Goal: Transaction & Acquisition: Purchase product/service

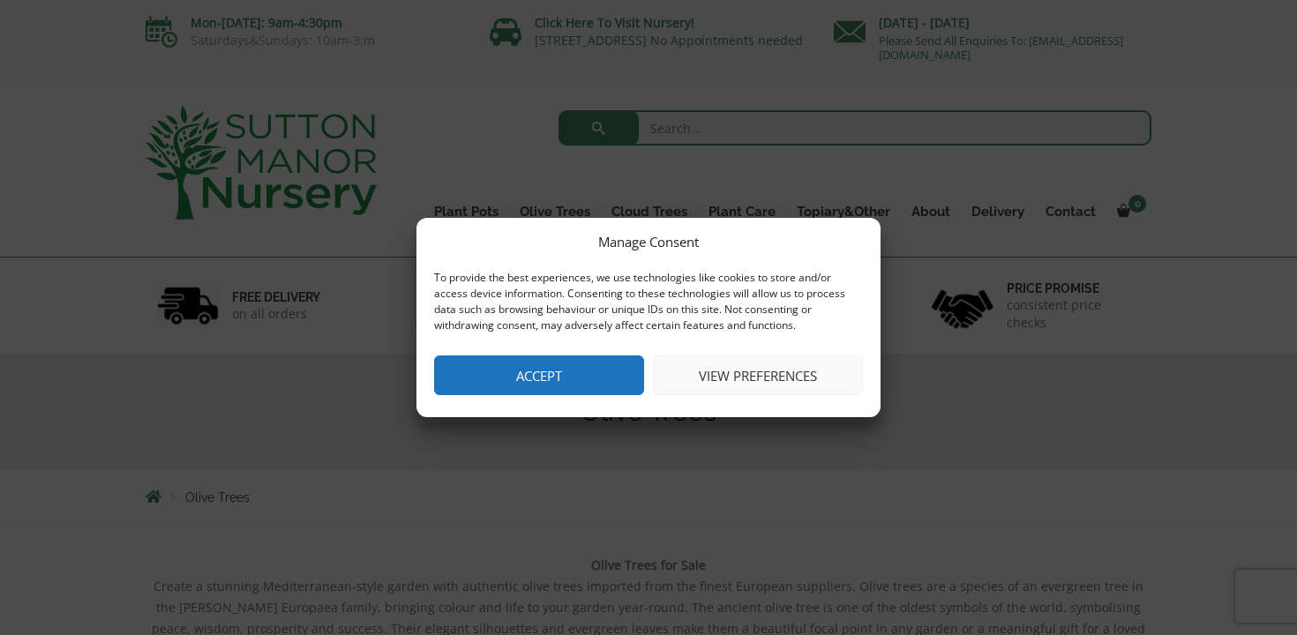
click at [519, 394] on button "Accept" at bounding box center [539, 376] width 210 height 40
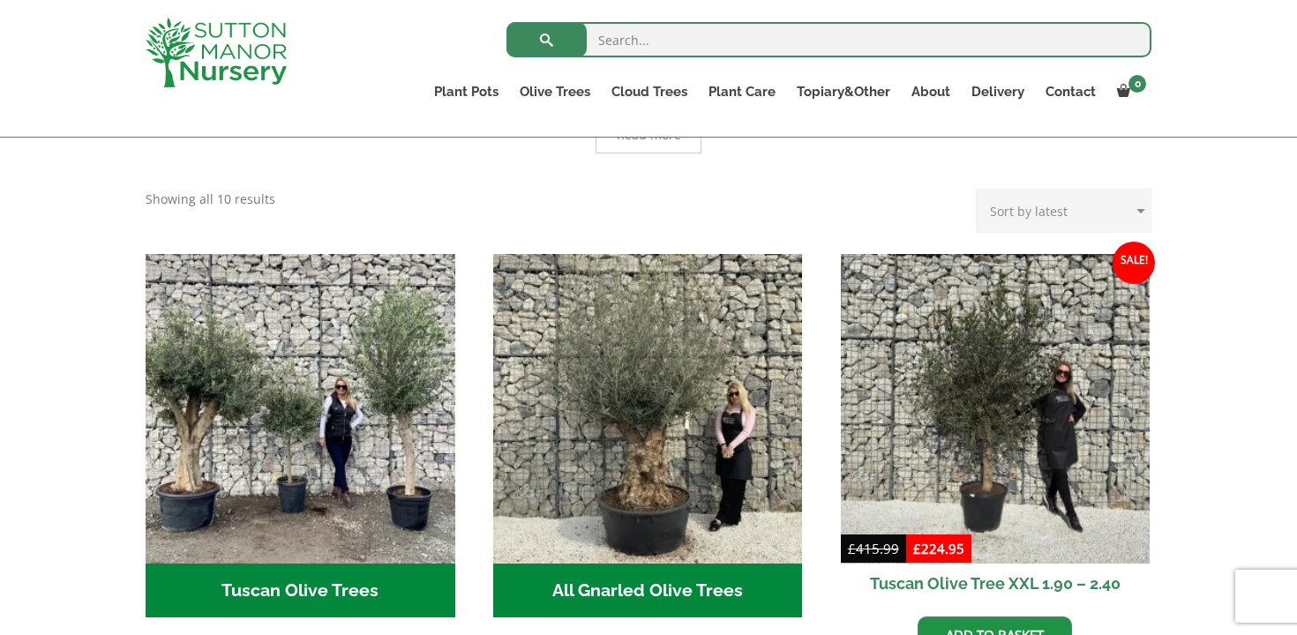
scroll to position [672, 0]
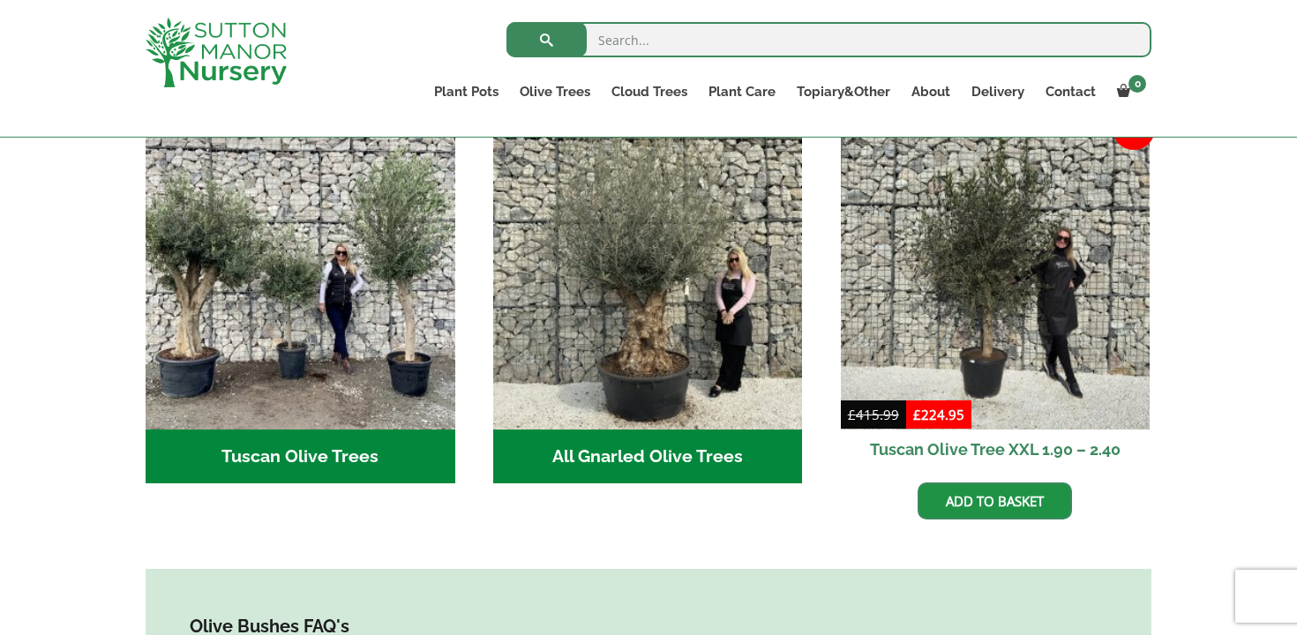
click at [242, 434] on h2 "Tuscan Olive Trees (9)" at bounding box center [301, 457] width 310 height 55
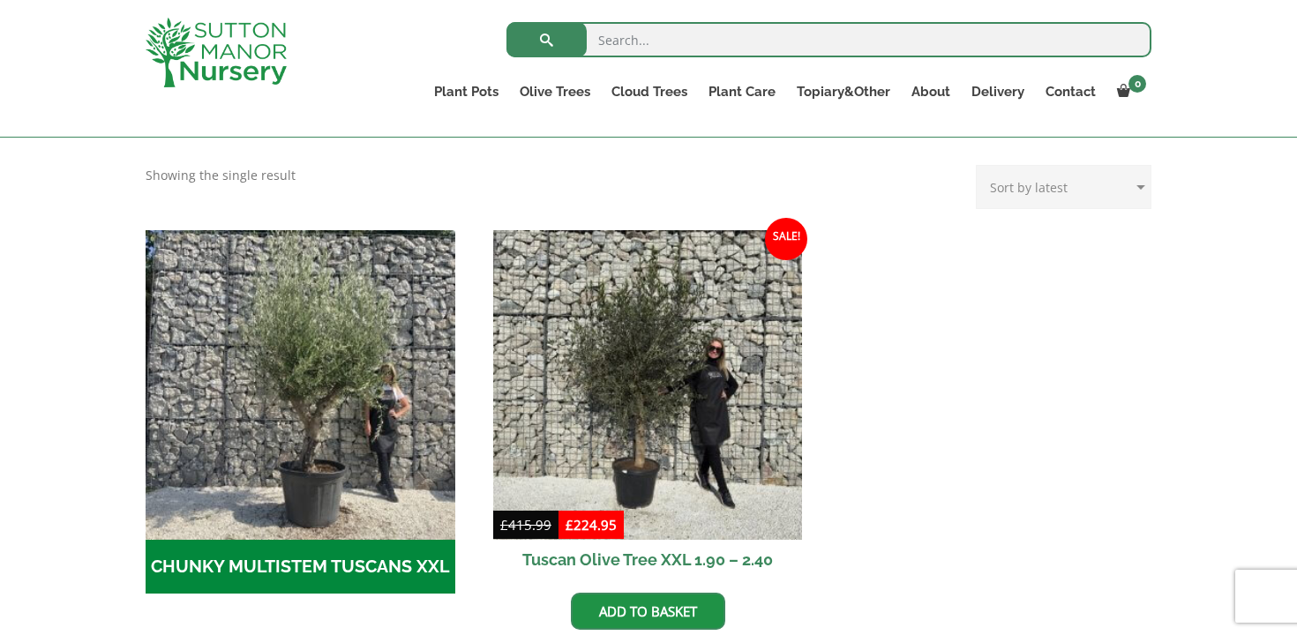
scroll to position [608, 0]
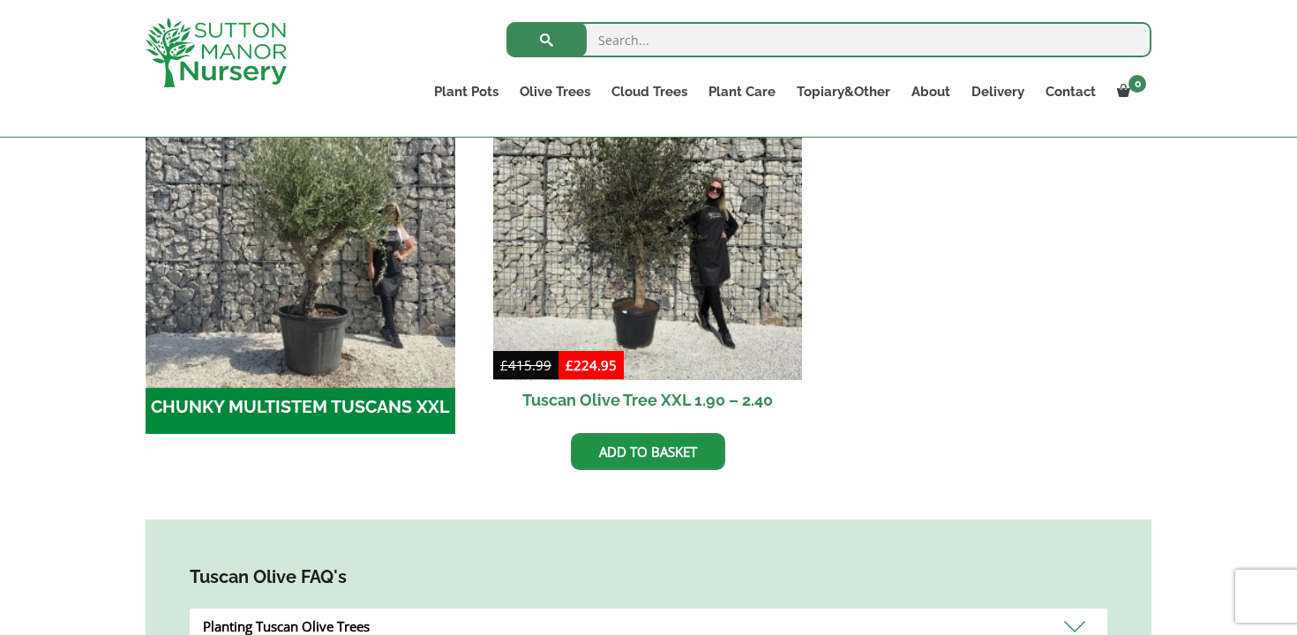
click at [275, 364] on img "Visit product category CHUNKY MULTISTEM TUSCANS XXL" at bounding box center [300, 225] width 325 height 325
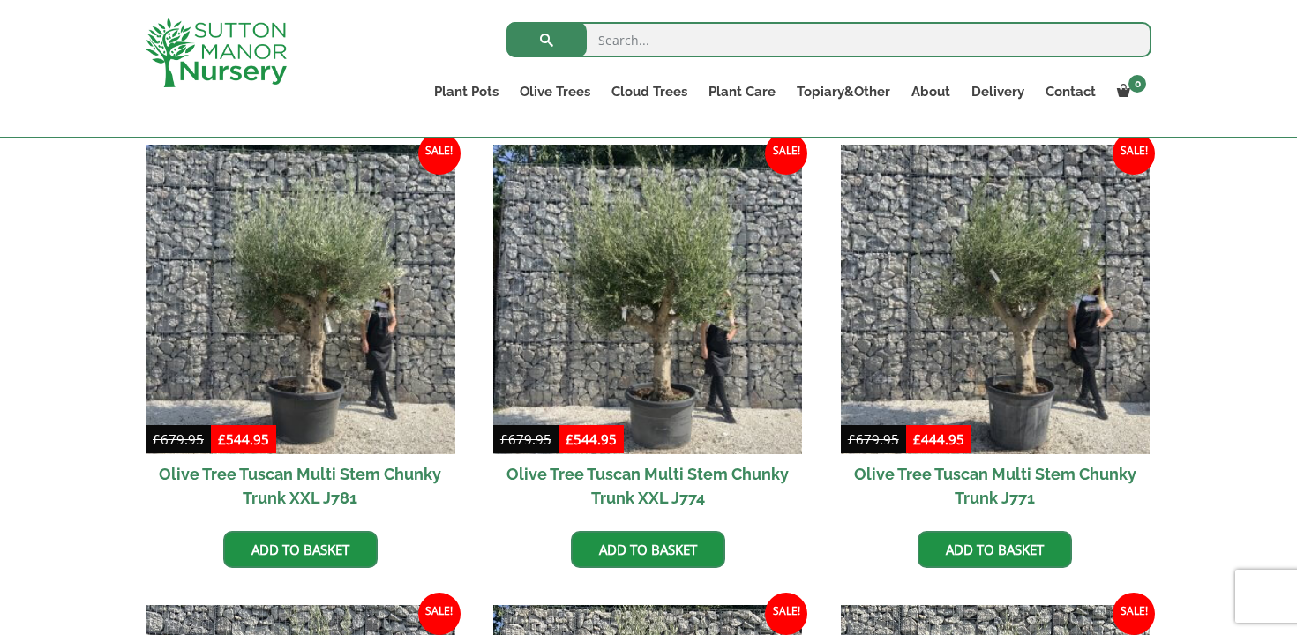
scroll to position [442, 0]
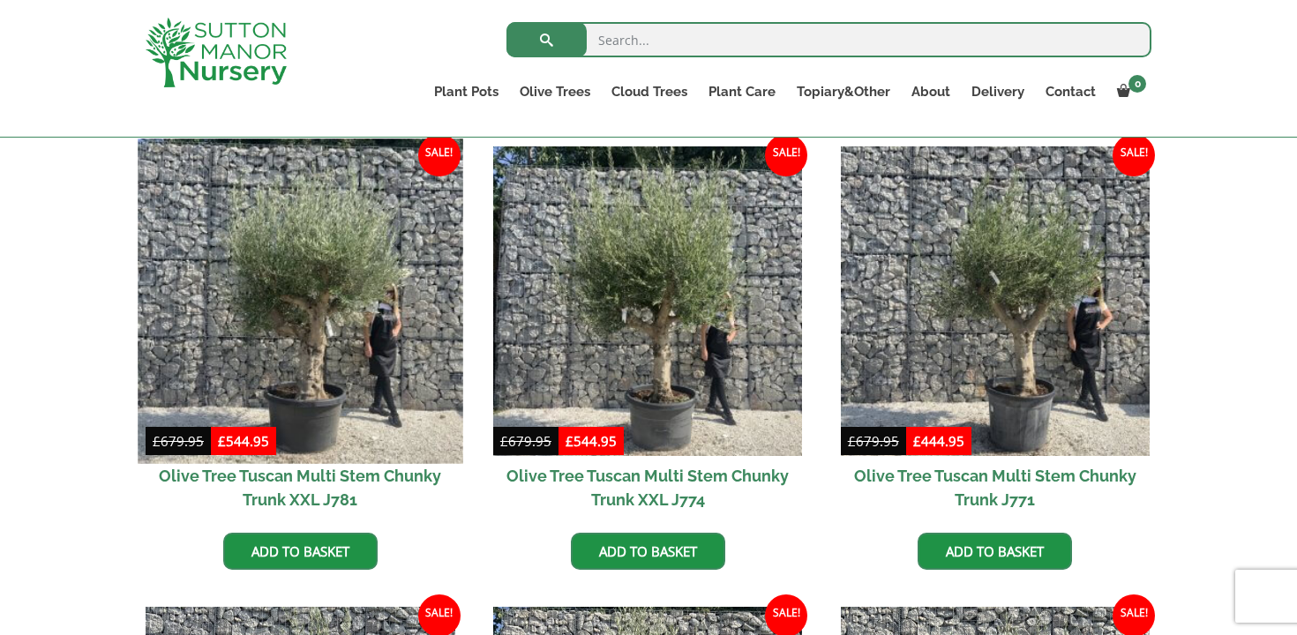
click at [296, 359] on img at bounding box center [300, 301] width 325 height 325
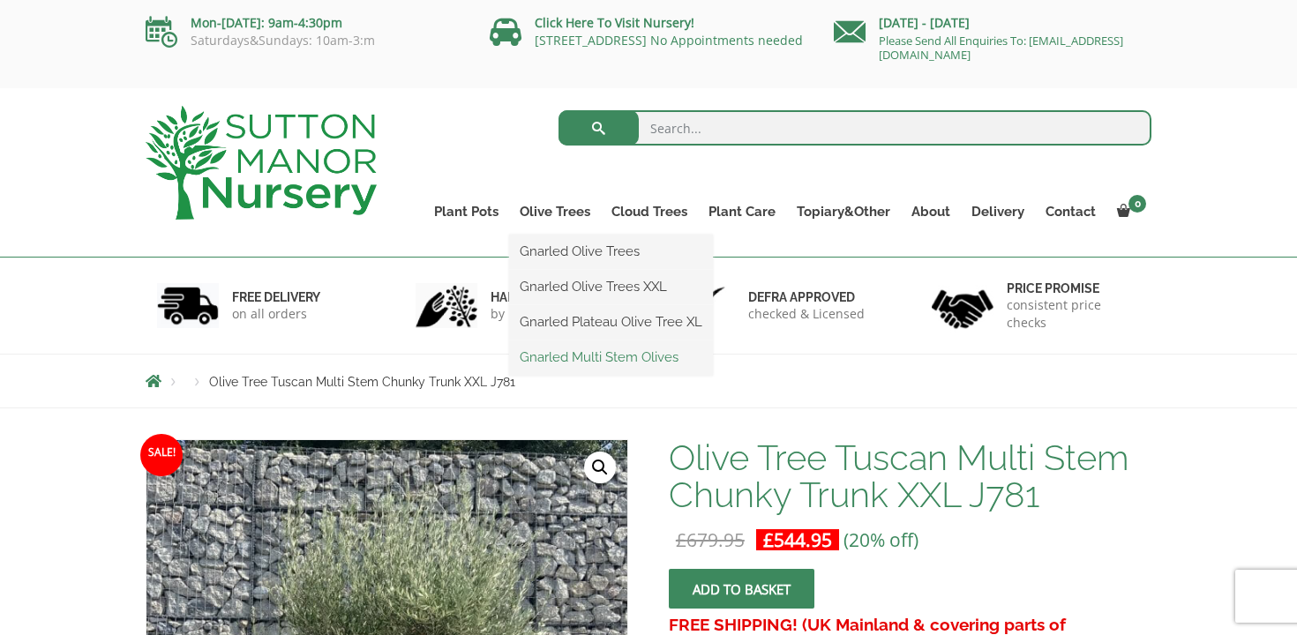
click at [595, 349] on link "Gnarled Multi Stem Olives" at bounding box center [611, 357] width 204 height 26
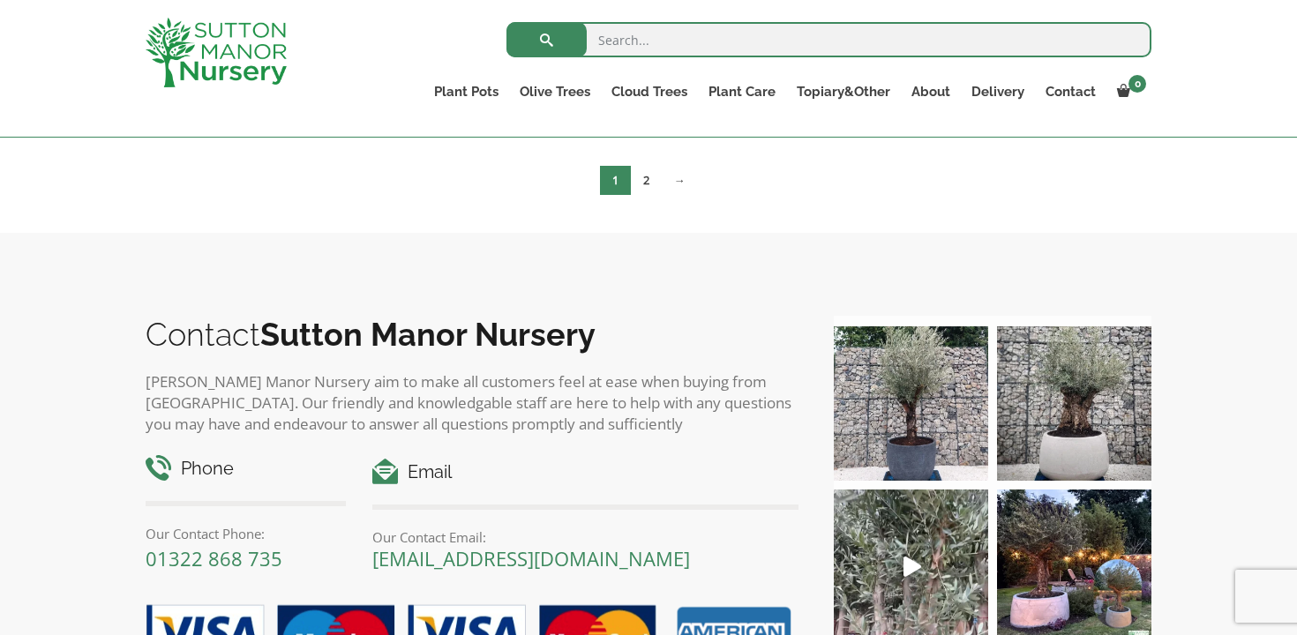
scroll to position [3808, 0]
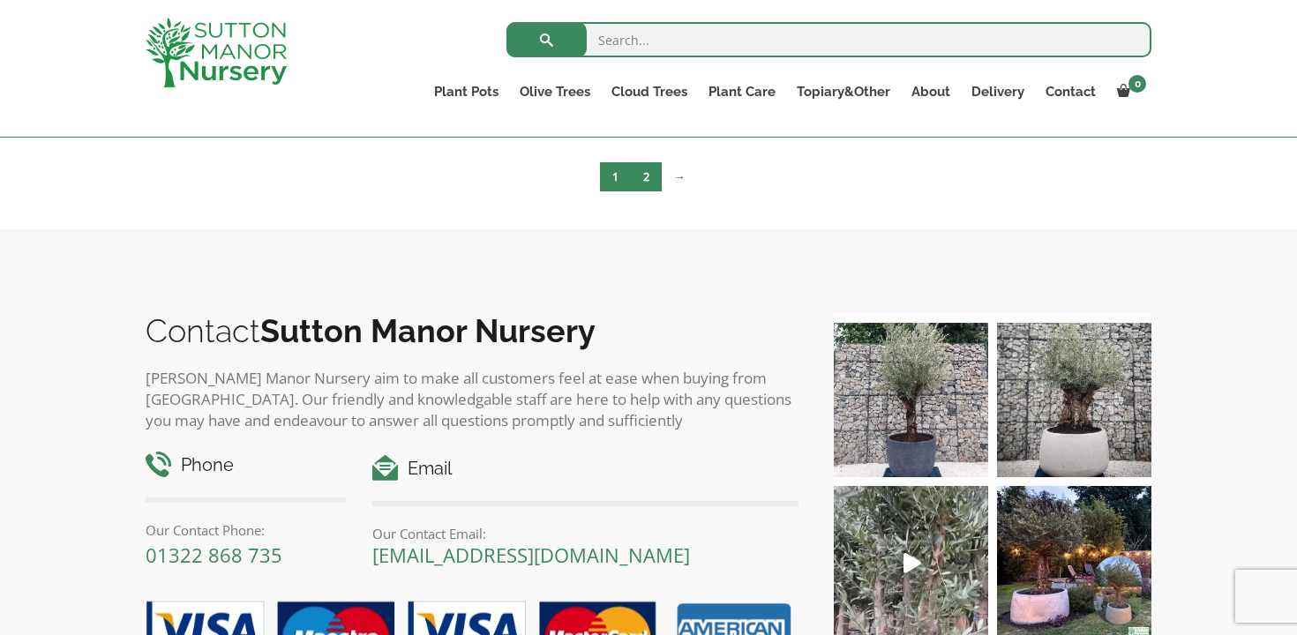
click at [635, 176] on link "2" at bounding box center [646, 176] width 31 height 29
